Goal: Transaction & Acquisition: Subscribe to service/newsletter

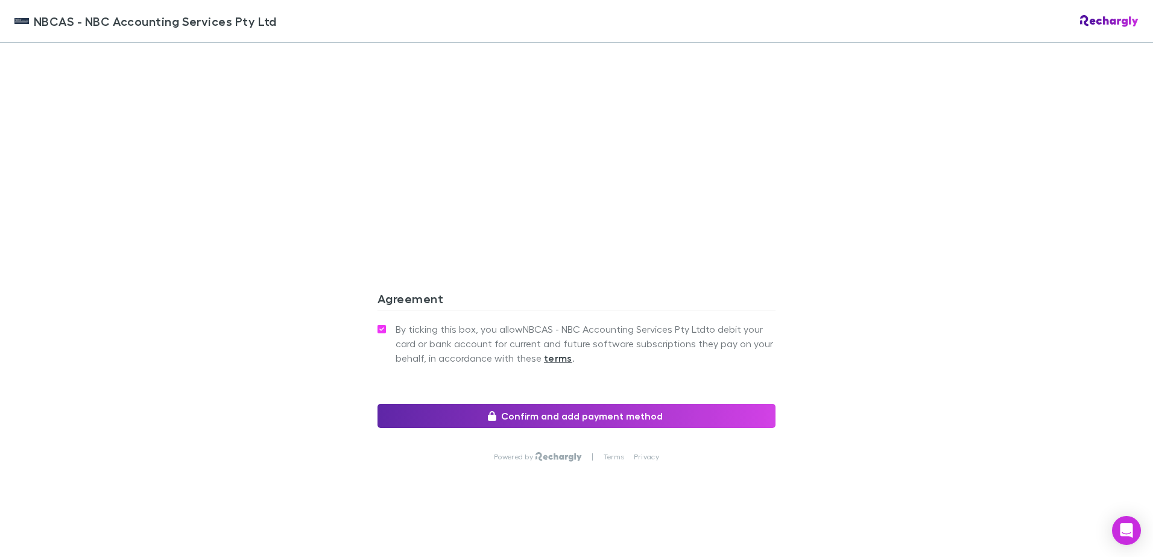
scroll to position [1004, 0]
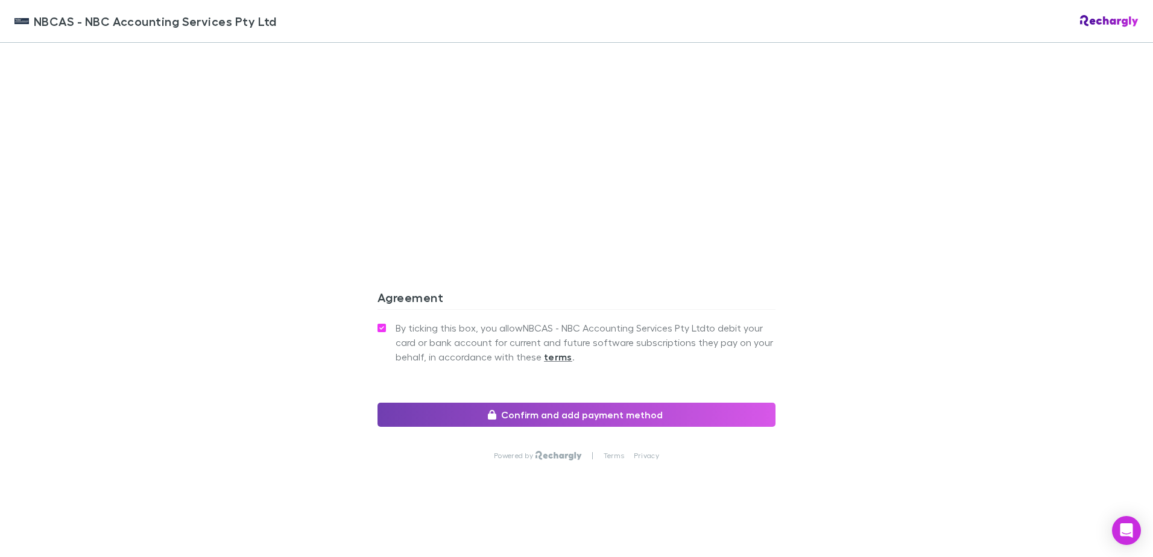
click at [553, 412] on button "Confirm and add payment method" at bounding box center [576, 415] width 398 height 24
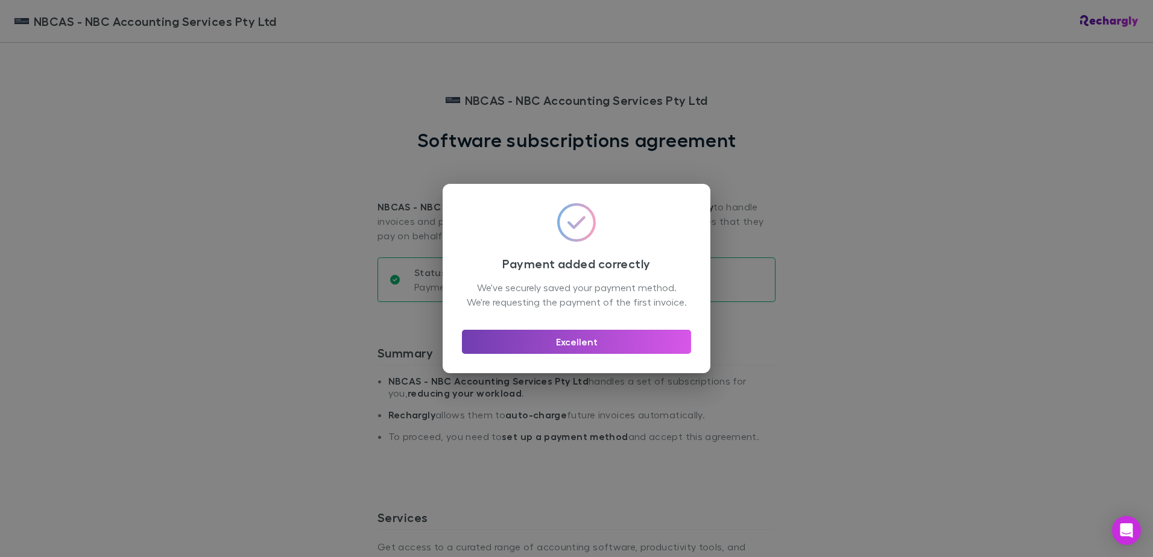
click at [573, 347] on button "Excellent" at bounding box center [576, 342] width 229 height 24
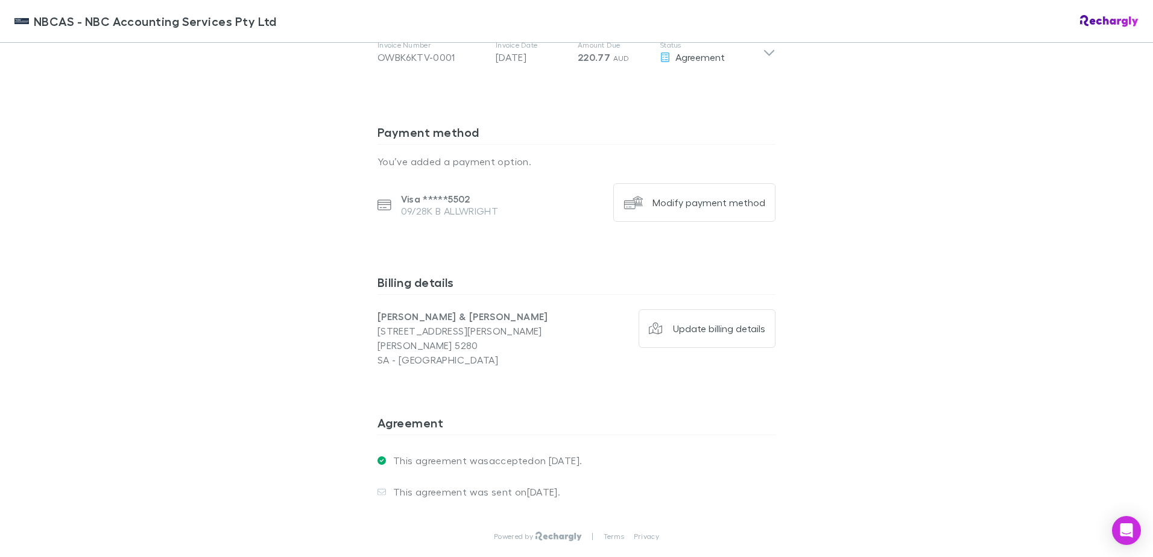
scroll to position [817, 0]
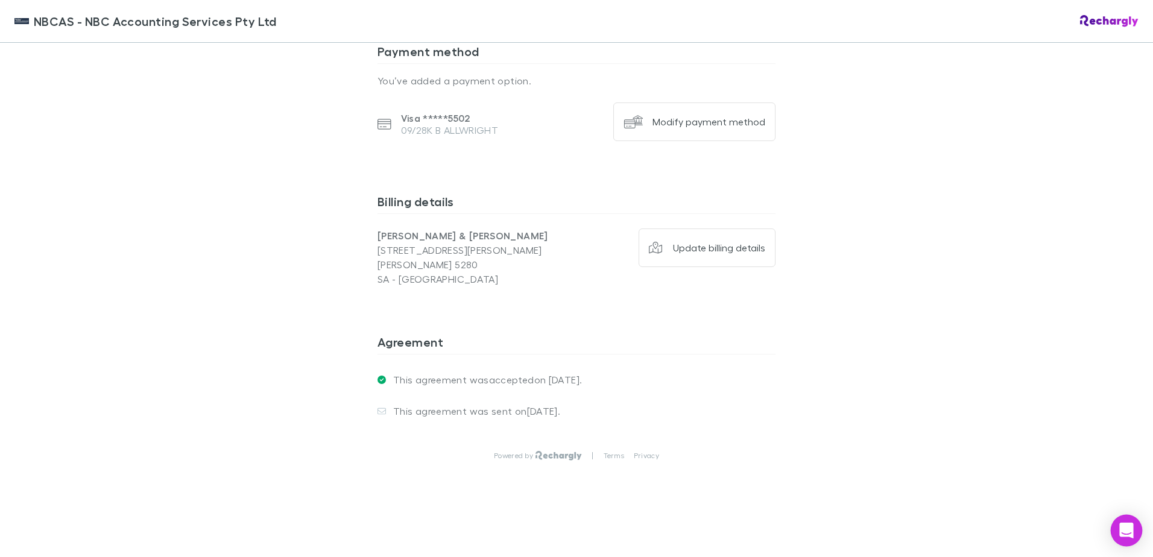
click at [1127, 534] on icon "Open Intercom Messenger" at bounding box center [1126, 531] width 16 height 16
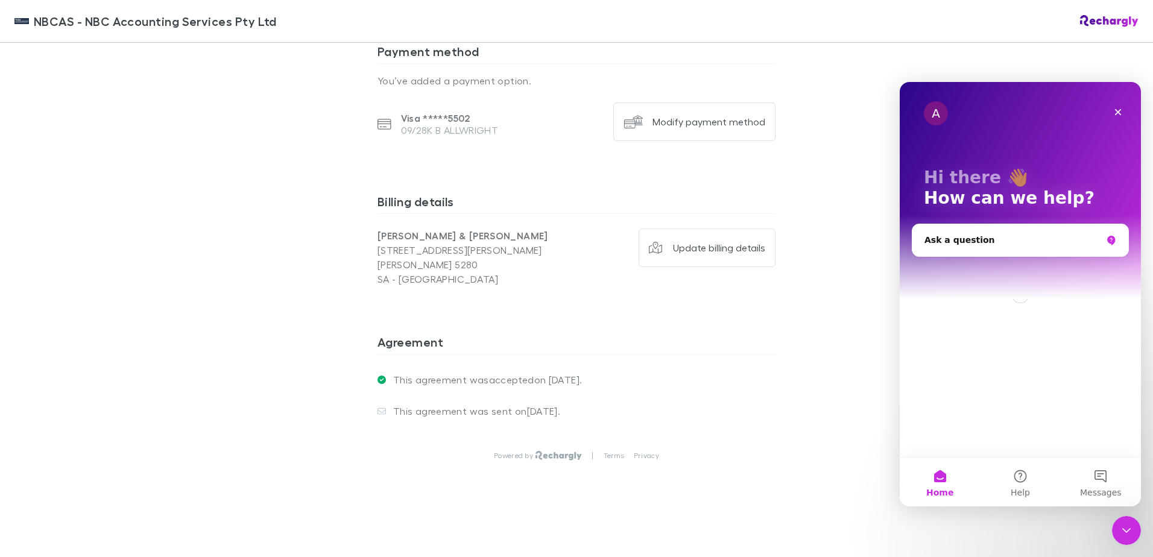
scroll to position [0, 0]
click at [1116, 110] on icon "Close" at bounding box center [1118, 112] width 7 height 7
